Goal: Transaction & Acquisition: Register for event/course

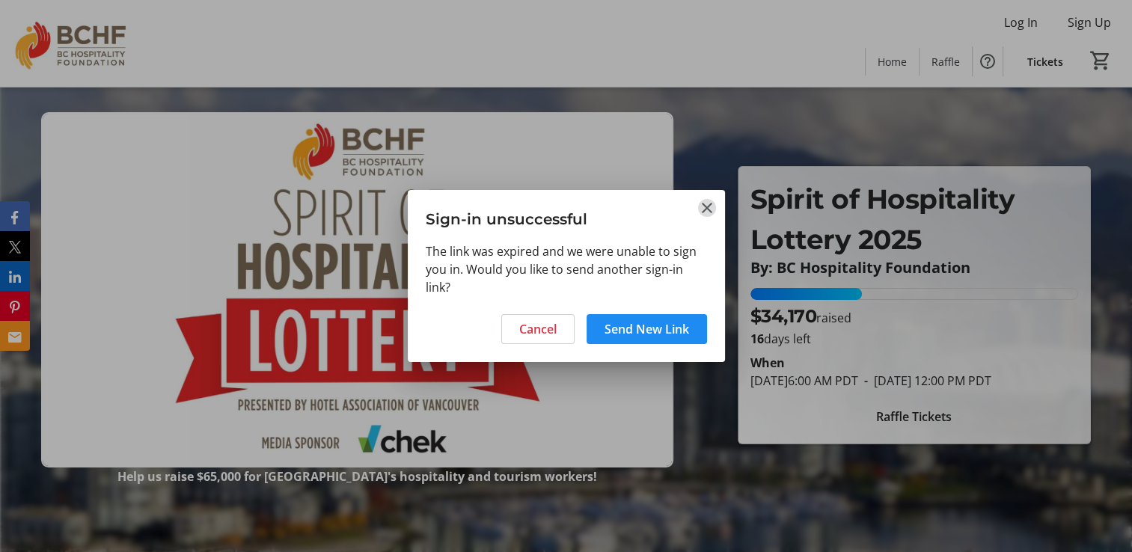
click at [706, 207] on mat-icon "Close" at bounding box center [707, 208] width 18 height 18
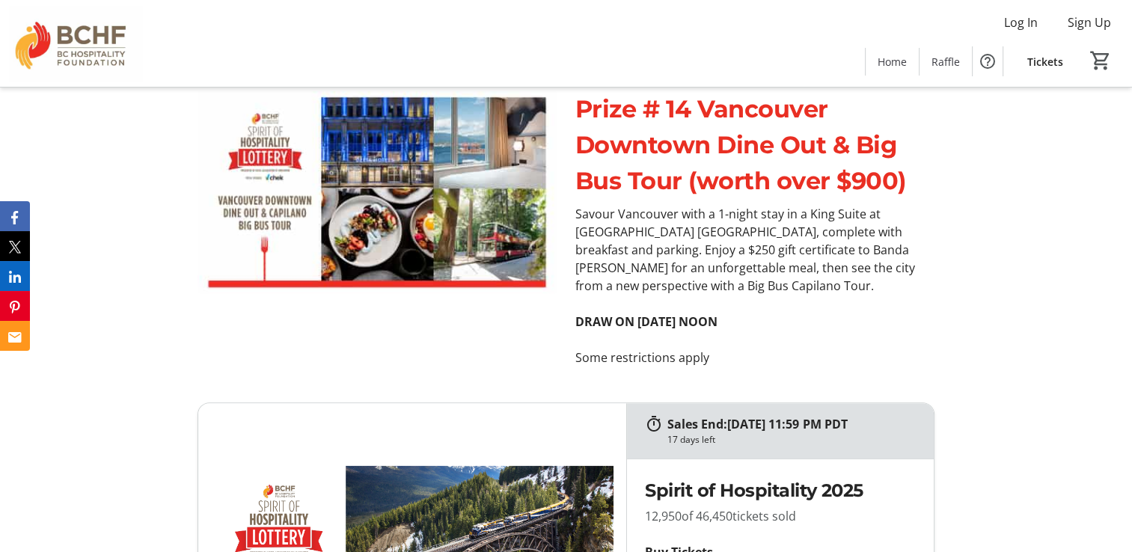
scroll to position [6231, 0]
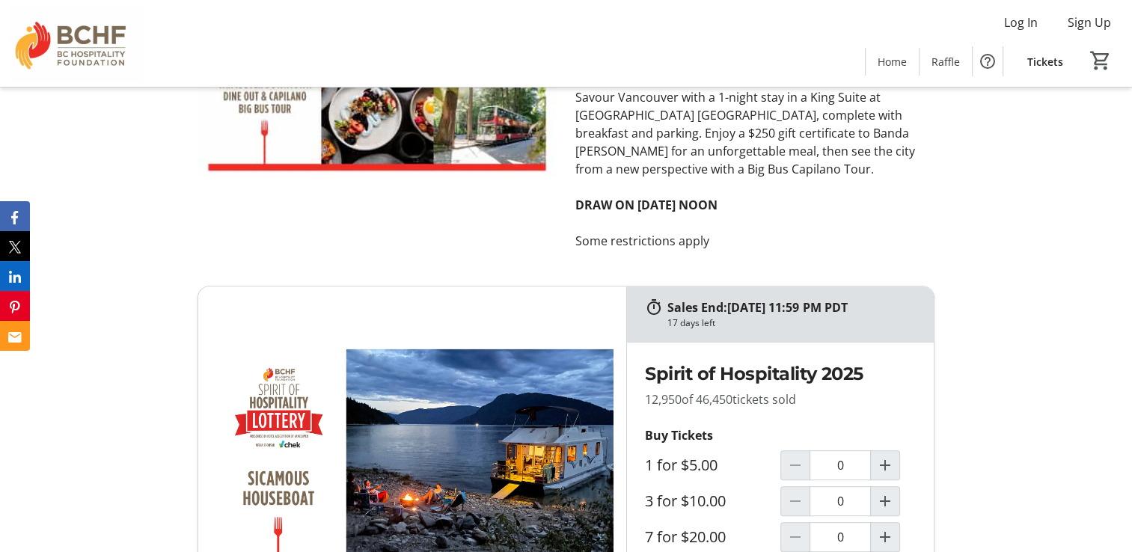
scroll to position [6351, 0]
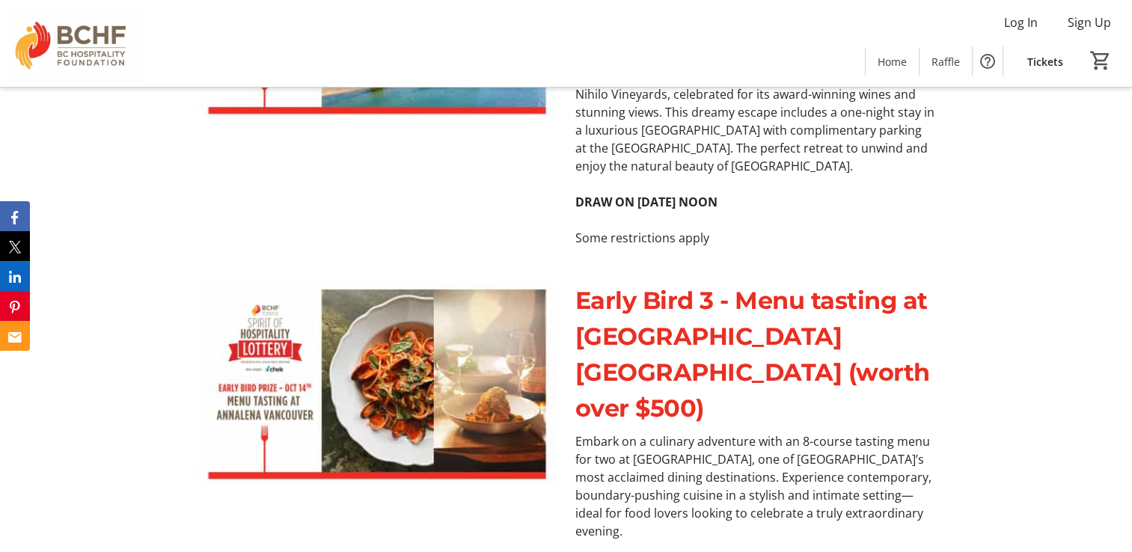
scroll to position [941, 0]
